Goal: Task Accomplishment & Management: Manage account settings

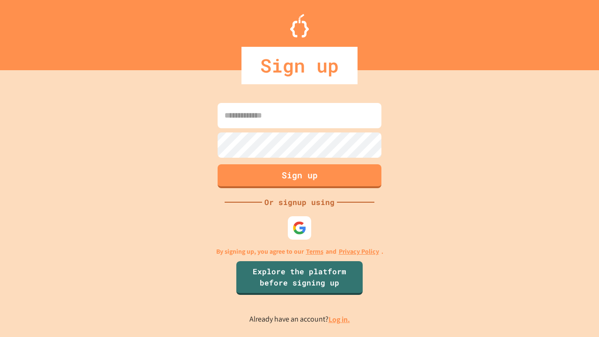
click at [340, 319] on link "Log in." at bounding box center [340, 320] width 22 height 10
